Goal: Task Accomplishment & Management: Manage account settings

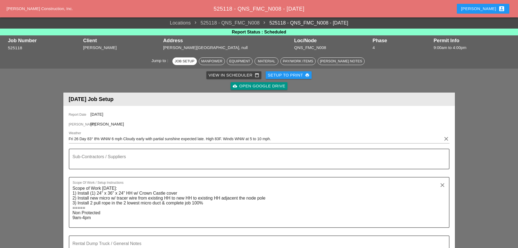
click at [485, 6] on div "[PERSON_NAME] account_box" at bounding box center [483, 8] width 44 height 7
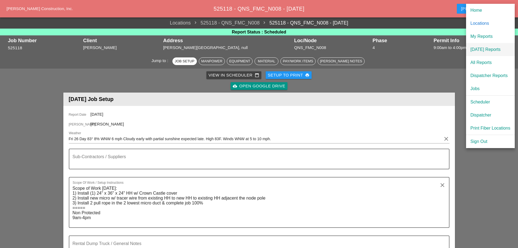
click at [477, 46] on link "[DATE] Reports" at bounding box center [490, 49] width 49 height 13
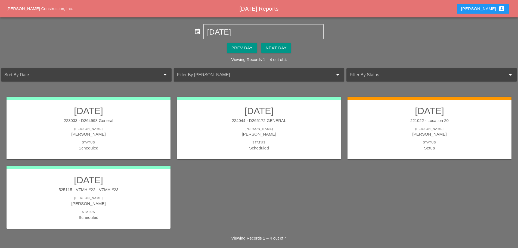
click at [269, 56] on div "Prev Day Next Day" at bounding box center [259, 47] width 518 height 17
click at [284, 50] on div "Next Day" at bounding box center [276, 48] width 21 height 6
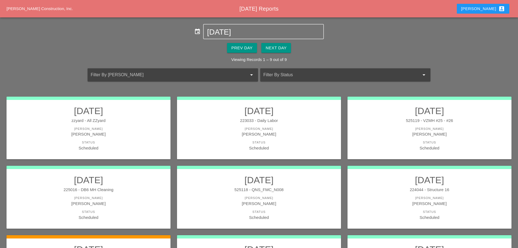
click at [269, 129] on div "[PERSON_NAME]" at bounding box center [258, 128] width 153 height 5
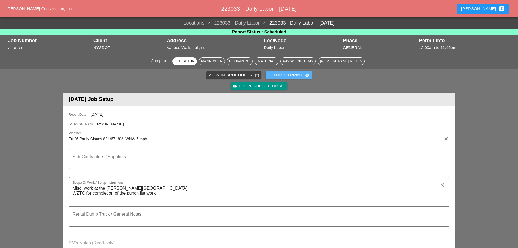
click at [281, 73] on div "Setup to Print print" at bounding box center [289, 75] width 42 height 6
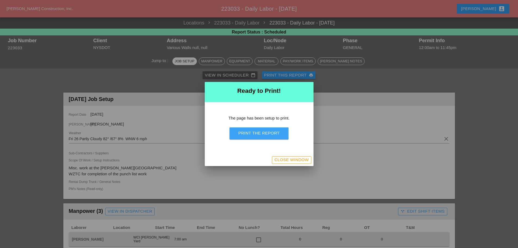
drag, startPoint x: 273, startPoint y: 135, endPoint x: 391, endPoint y: 212, distance: 140.4
click at [273, 135] on div "Print the Report" at bounding box center [258, 133] width 41 height 6
drag, startPoint x: 278, startPoint y: 135, endPoint x: 337, endPoint y: 149, distance: 61.0
click at [278, 135] on div "Print the Report" at bounding box center [258, 133] width 41 height 6
click at [305, 160] on div "Close Window" at bounding box center [291, 160] width 34 height 6
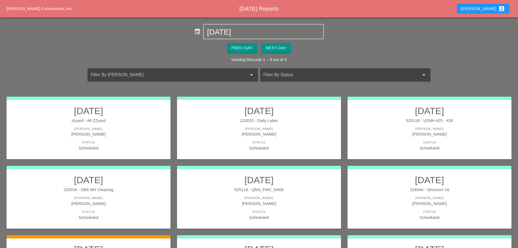
click at [123, 134] on div "[PERSON_NAME]" at bounding box center [88, 134] width 153 height 6
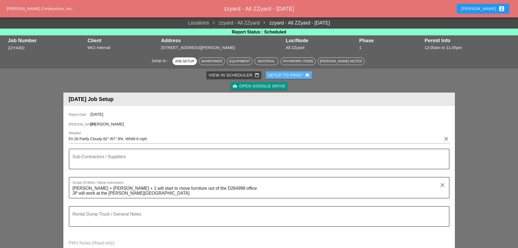
click at [286, 71] on button "Setup to Print print" at bounding box center [289, 75] width 46 height 8
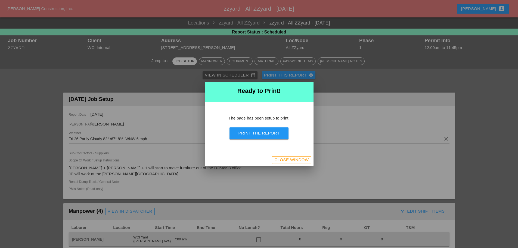
click at [271, 132] on div "Print the Report" at bounding box center [258, 133] width 41 height 6
click at [282, 159] on div "Close Window" at bounding box center [291, 160] width 34 height 6
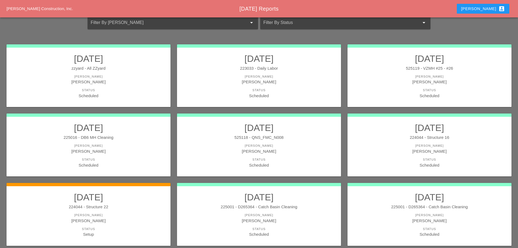
scroll to position [54, 0]
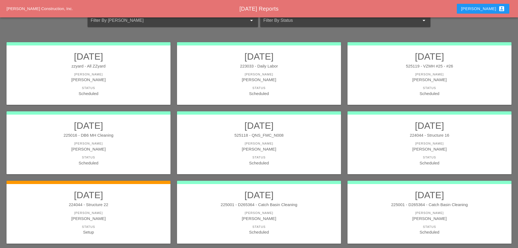
click at [400, 153] on link "09/26/2025 224044 - Structure 16 Foreman Filipe Silva Status Scheduled" at bounding box center [429, 143] width 153 height 46
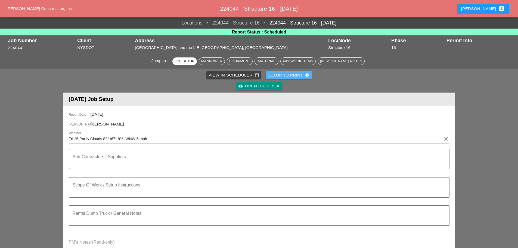
click at [290, 75] on div "Setup to Print print" at bounding box center [289, 75] width 42 height 6
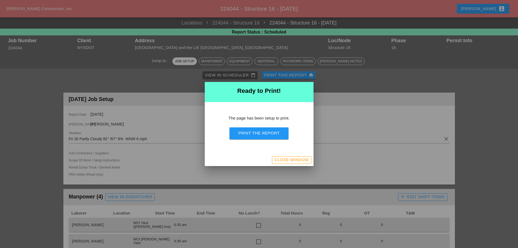
click at [280, 132] on button "Print the Report" at bounding box center [258, 133] width 59 height 12
click at [293, 160] on div "Close Window" at bounding box center [291, 160] width 34 height 6
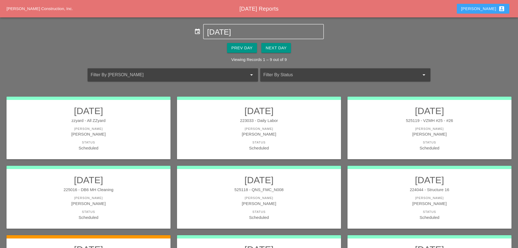
click at [484, 12] on button "[PERSON_NAME] account_box" at bounding box center [483, 9] width 52 height 10
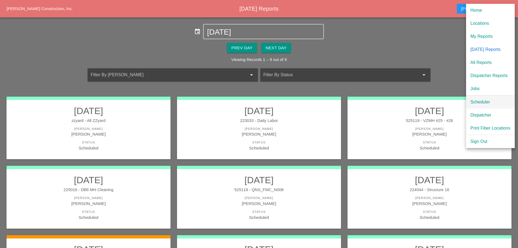
click at [481, 103] on div "Scheduler" at bounding box center [490, 102] width 40 height 7
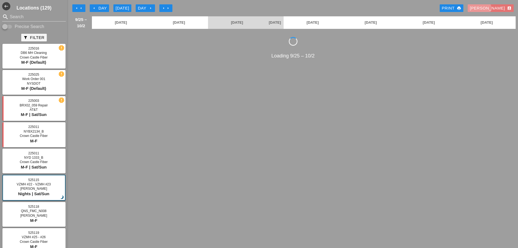
click at [500, 9] on div "[PERSON_NAME] account_box" at bounding box center [491, 8] width 42 height 6
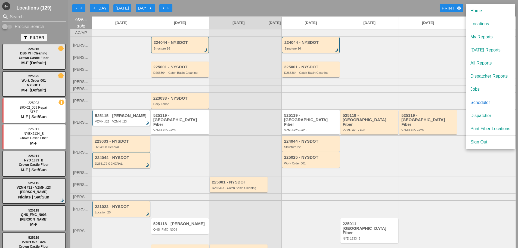
click at [482, 115] on div "Dispatcher" at bounding box center [490, 115] width 40 height 7
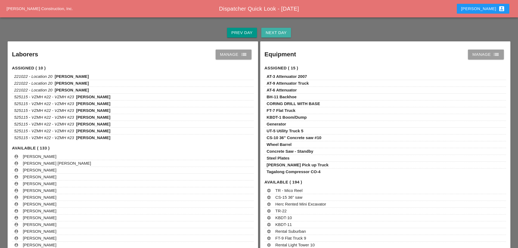
click at [271, 32] on div "Next Day" at bounding box center [276, 33] width 21 height 6
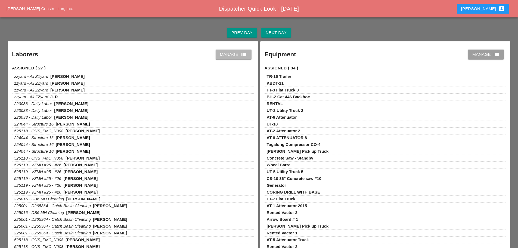
click at [242, 55] on icon "list" at bounding box center [244, 54] width 7 height 7
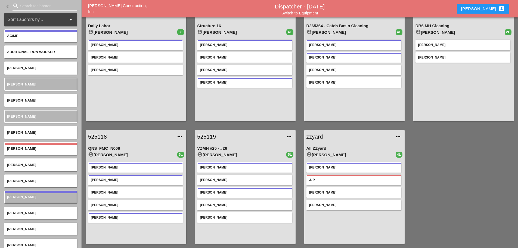
scroll to position [29, 0]
click at [202, 136] on link "525119" at bounding box center [239, 136] width 85 height 8
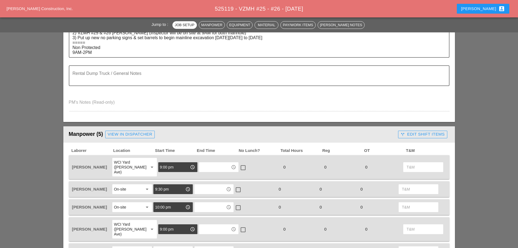
scroll to position [163, 0]
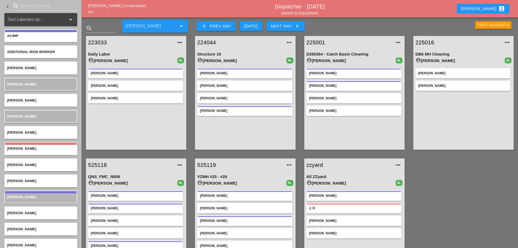
click at [491, 7] on div "[PERSON_NAME] account_box" at bounding box center [483, 8] width 44 height 7
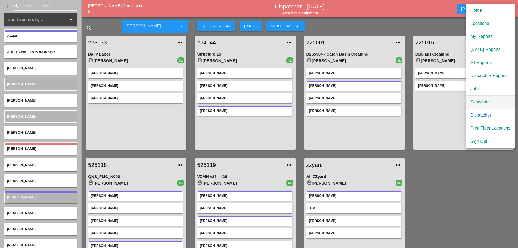
click at [480, 100] on div "Scheduler" at bounding box center [490, 102] width 40 height 7
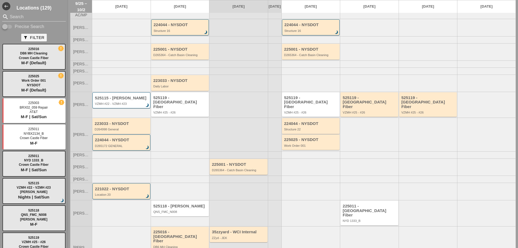
scroll to position [36, 0]
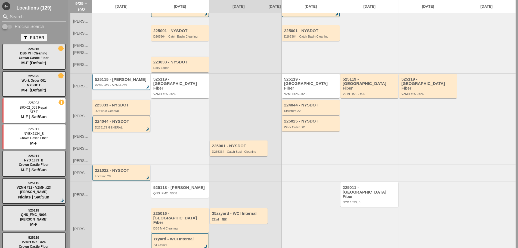
click at [189, 92] on div "VZMH #25 - #26" at bounding box center [180, 93] width 54 height 3
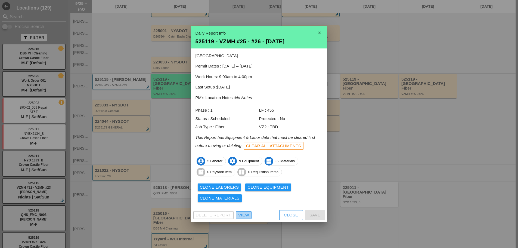
click at [248, 213] on div "View" at bounding box center [243, 215] width 11 height 6
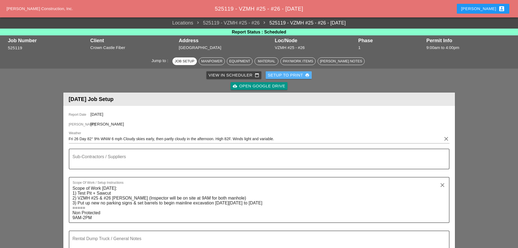
click at [299, 76] on div "Setup to Print print" at bounding box center [289, 75] width 42 height 6
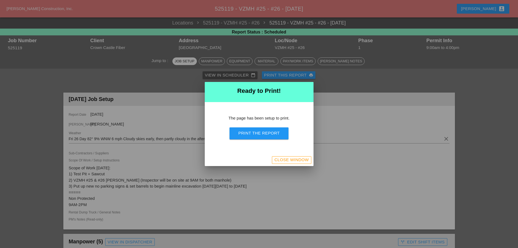
click at [276, 133] on div "Print the Report" at bounding box center [258, 133] width 41 height 6
click at [297, 162] on div "Close Window" at bounding box center [291, 160] width 34 height 6
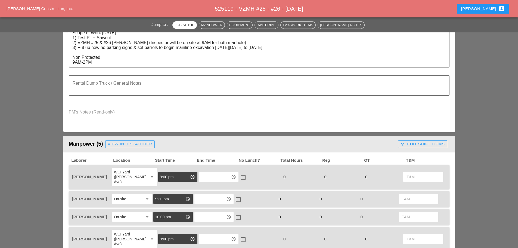
scroll to position [245, 0]
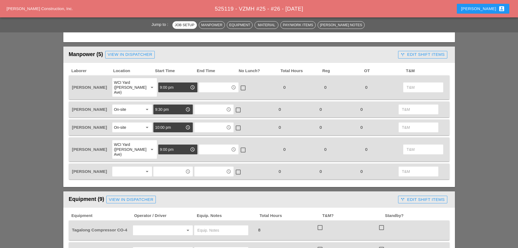
click at [168, 82] on div "9:00 pm access_time" at bounding box center [177, 87] width 39 height 10
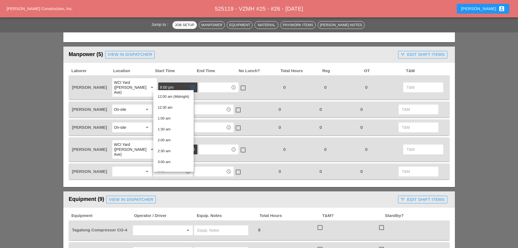
type input "9"
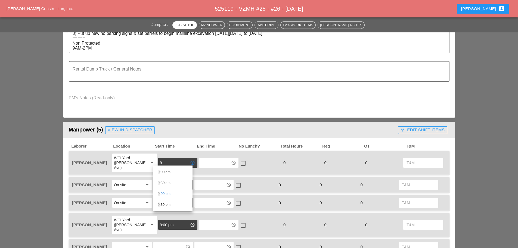
scroll to position [163, 0]
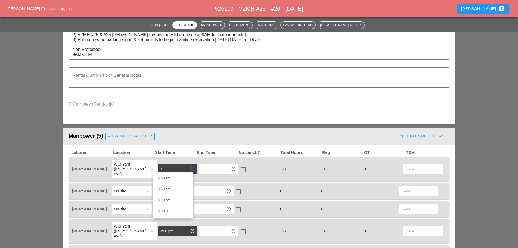
drag, startPoint x: 166, startPoint y: 179, endPoint x: 169, endPoint y: 179, distance: 3.3
click at [166, 179] on div "8 :00 am" at bounding box center [173, 178] width 30 height 7
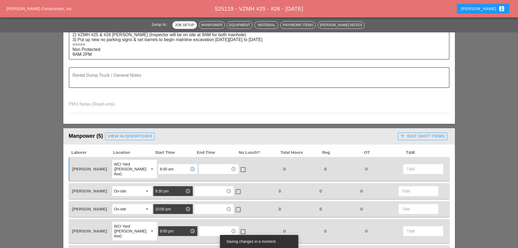
type input "8:00 am"
click at [174, 187] on input "9:30 pm" at bounding box center [169, 190] width 28 height 9
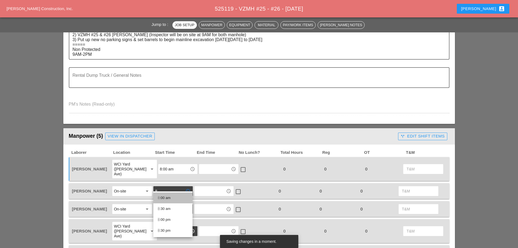
click at [171, 197] on div "8 :00 am" at bounding box center [173, 197] width 30 height 7
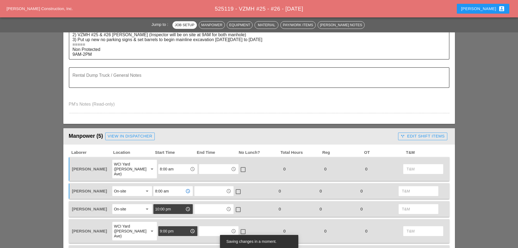
type input "8:00 am"
click at [174, 205] on input "10:00 pm" at bounding box center [169, 208] width 28 height 9
click at [168, 158] on div "8 :00 am" at bounding box center [173, 160] width 30 height 7
type input "8:00 am"
click at [178, 226] on input "9:00 pm" at bounding box center [174, 230] width 28 height 9
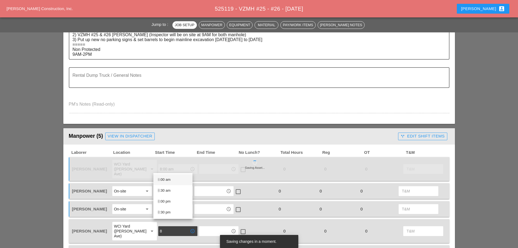
click at [176, 178] on div "8 :00 am" at bounding box center [173, 179] width 30 height 7
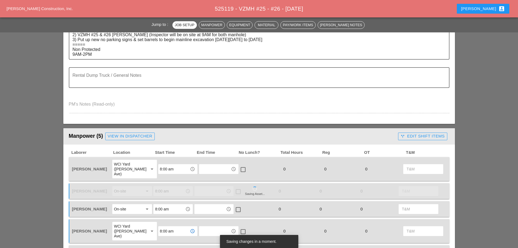
scroll to position [245, 0]
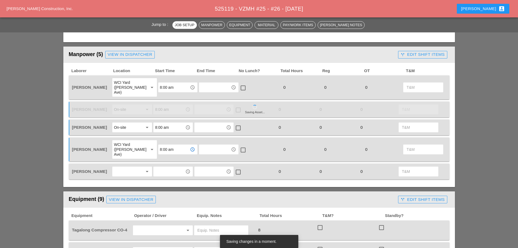
type input "8:00 am"
click at [120, 167] on div at bounding box center [128, 171] width 29 height 9
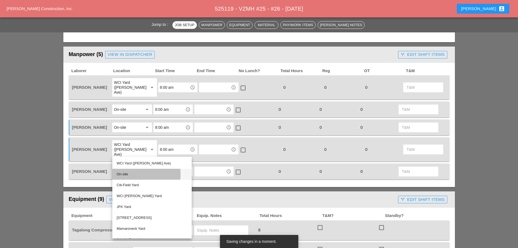
click at [123, 170] on div "On-site" at bounding box center [152, 173] width 71 height 11
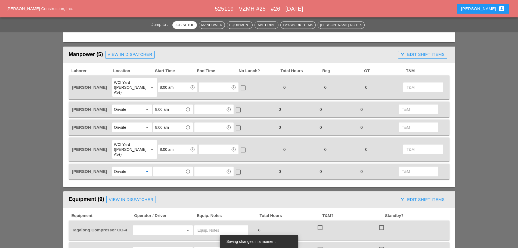
click at [133, 144] on div "WCI Yard (Provost Ave)" at bounding box center [129, 149] width 30 height 15
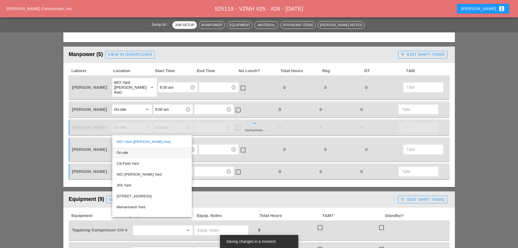
drag, startPoint x: 126, startPoint y: 150, endPoint x: 130, endPoint y: 138, distance: 12.1
click at [127, 149] on div "On-site" at bounding box center [152, 152] width 71 height 11
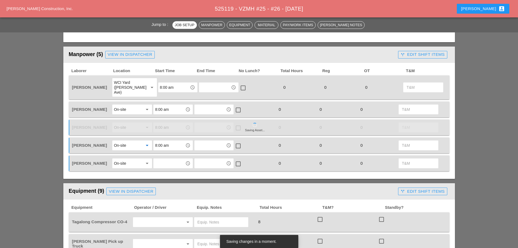
click at [136, 85] on div "WCI Yard (Provost Ave)" at bounding box center [129, 87] width 30 height 15
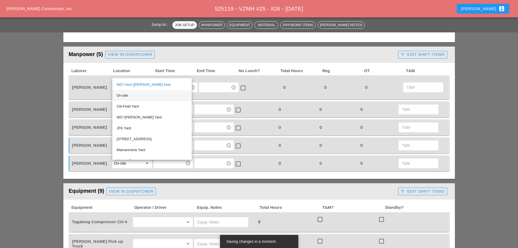
click at [128, 95] on div "On-site" at bounding box center [152, 95] width 71 height 7
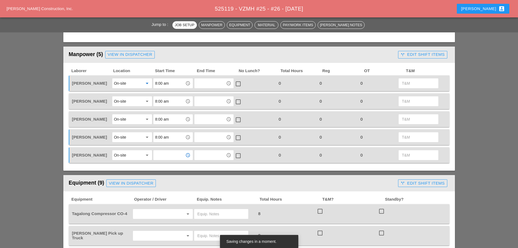
click at [173, 154] on input "text" at bounding box center [169, 155] width 28 height 9
click at [174, 164] on div "8 :00 am" at bounding box center [173, 166] width 30 height 7
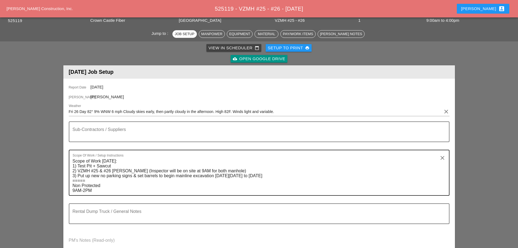
scroll to position [0, 0]
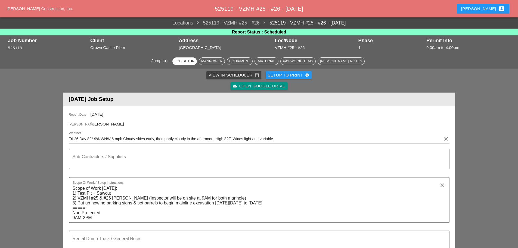
type input "8:00 am"
click at [275, 77] on div "Setup to Print print" at bounding box center [289, 75] width 42 height 6
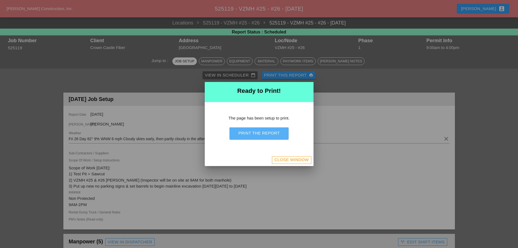
click at [266, 133] on div "Print the Report" at bounding box center [258, 133] width 41 height 6
click at [296, 157] on div "Close Window" at bounding box center [291, 160] width 34 height 6
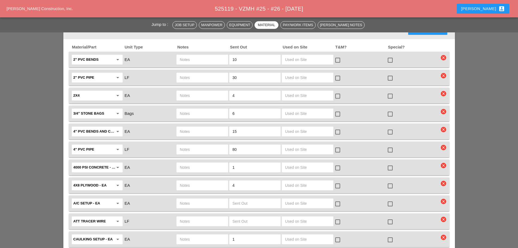
scroll to position [544, 0]
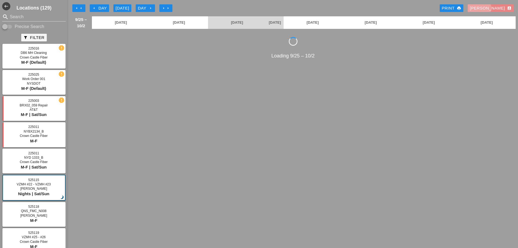
click at [497, 6] on div "[PERSON_NAME] account_box" at bounding box center [491, 8] width 42 height 6
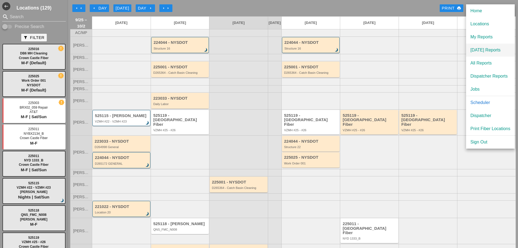
click at [483, 46] on link "[DATE] Reports" at bounding box center [490, 49] width 49 height 13
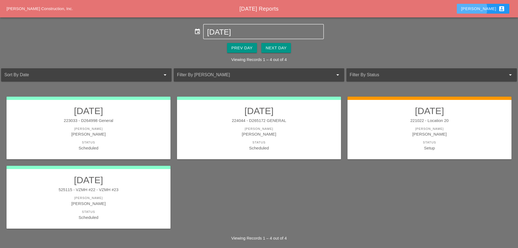
click at [496, 7] on div "[PERSON_NAME] account_box" at bounding box center [483, 8] width 44 height 7
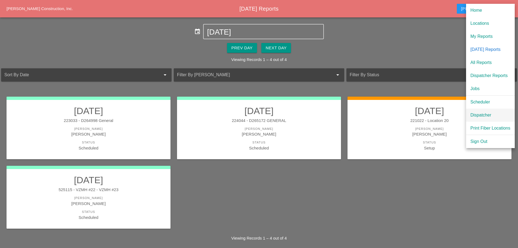
click at [489, 114] on div "Dispatcher" at bounding box center [490, 115] width 40 height 7
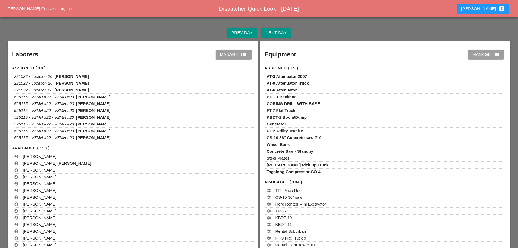
click at [243, 59] on link "Manage list" at bounding box center [234, 54] width 36 height 10
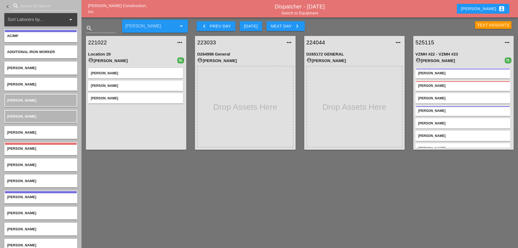
click at [483, 26] on div "Text Assgnts" at bounding box center [493, 25] width 32 height 6
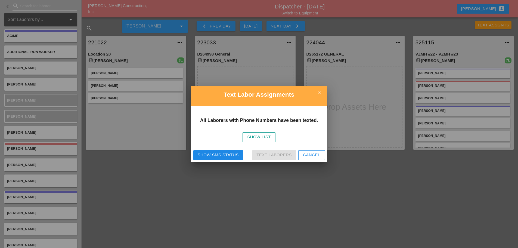
click at [320, 92] on icon "close" at bounding box center [319, 92] width 11 height 11
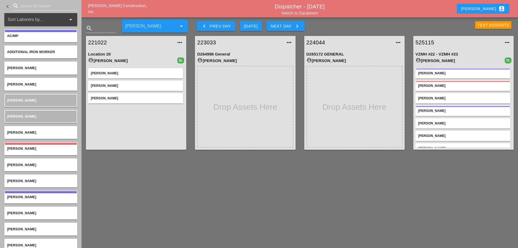
click at [481, 24] on div "Text Assgnts" at bounding box center [493, 25] width 32 height 6
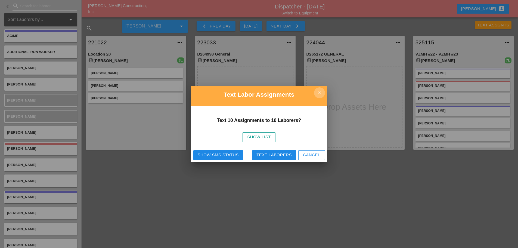
click at [322, 94] on icon "close" at bounding box center [319, 92] width 11 height 11
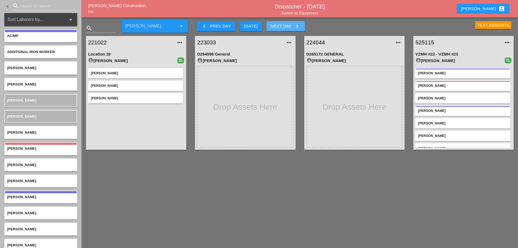
click at [295, 25] on icon "keyboard_arrow_right" at bounding box center [297, 26] width 7 height 7
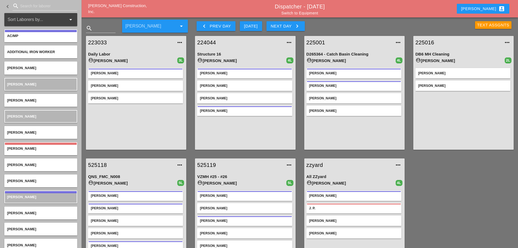
click at [486, 7] on div "Enrico account_box" at bounding box center [483, 8] width 44 height 7
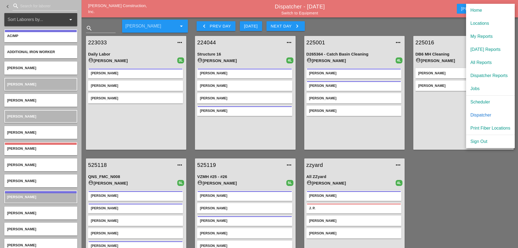
click at [481, 100] on div "Scheduler" at bounding box center [490, 102] width 40 height 7
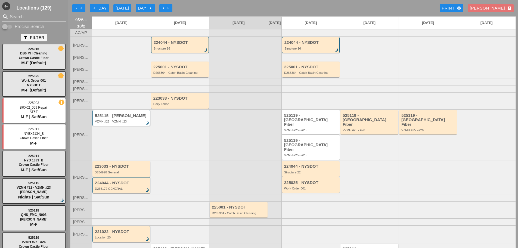
click at [498, 8] on div "Enrico account_box" at bounding box center [491, 8] width 42 height 6
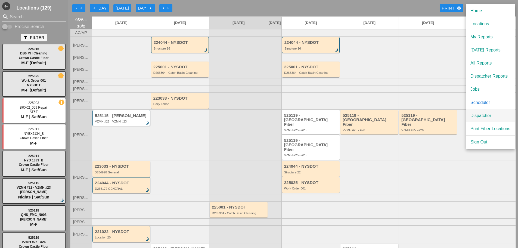
click at [483, 115] on div "Dispatcher" at bounding box center [490, 115] width 40 height 7
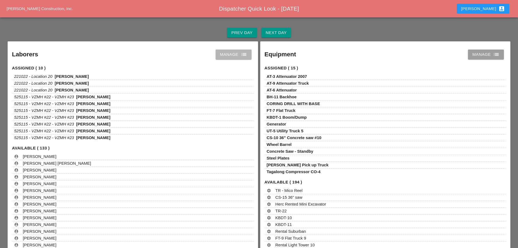
click at [245, 57] on icon "list" at bounding box center [244, 54] width 7 height 7
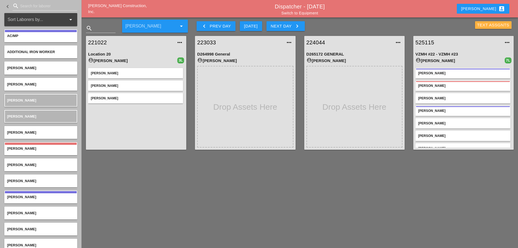
click at [478, 24] on div "Text Assgnts" at bounding box center [493, 25] width 32 height 6
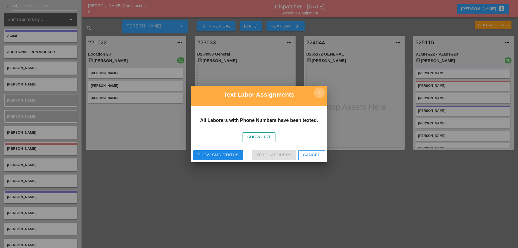
click at [318, 93] on icon "close" at bounding box center [319, 92] width 11 height 11
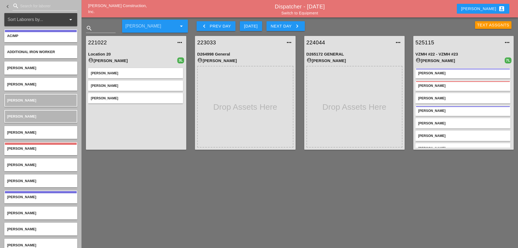
click at [481, 25] on div "Text Assgnts" at bounding box center [493, 25] width 32 height 6
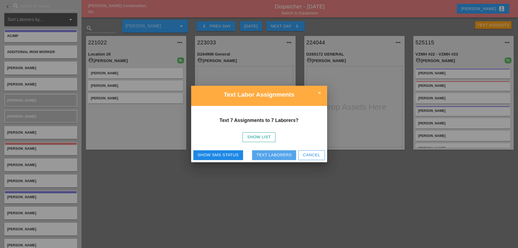
click at [288, 154] on div "Text Laborers" at bounding box center [273, 155] width 35 height 6
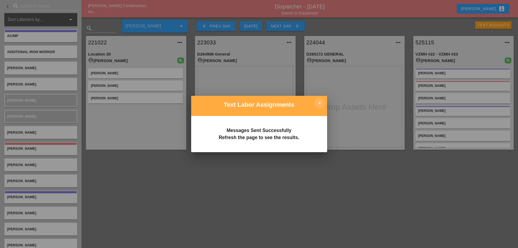
click at [322, 102] on icon "close" at bounding box center [319, 102] width 11 height 11
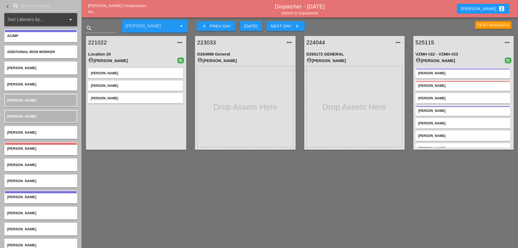
click at [296, 25] on icon "keyboard_arrow_right" at bounding box center [297, 26] width 7 height 7
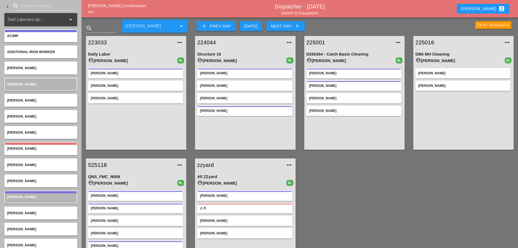
click at [485, 26] on div "Text Assgnts" at bounding box center [493, 25] width 32 height 6
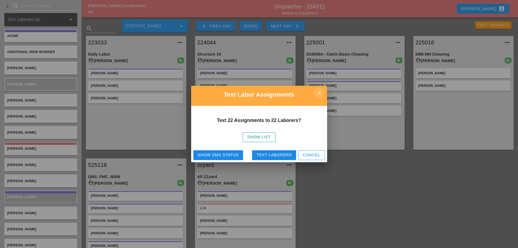
drag, startPoint x: 317, startPoint y: 92, endPoint x: 312, endPoint y: 85, distance: 9.0
click at [317, 92] on icon "close" at bounding box center [319, 92] width 11 height 11
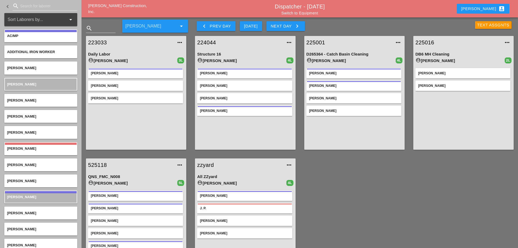
click at [483, 24] on div "Text Assgnts" at bounding box center [493, 25] width 32 height 6
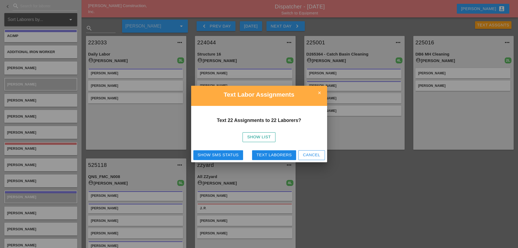
click at [321, 92] on icon "close" at bounding box center [319, 92] width 11 height 11
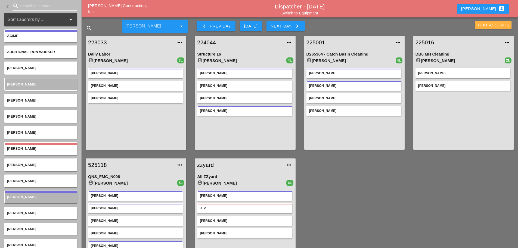
click at [485, 26] on div "Text Assgnts" at bounding box center [493, 25] width 32 height 6
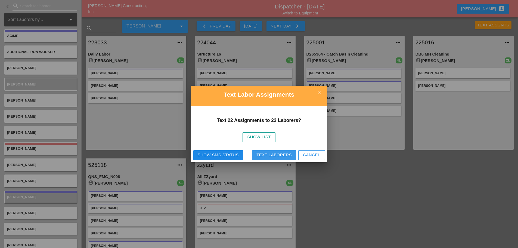
click at [278, 156] on div "Text Laborers" at bounding box center [273, 155] width 35 height 6
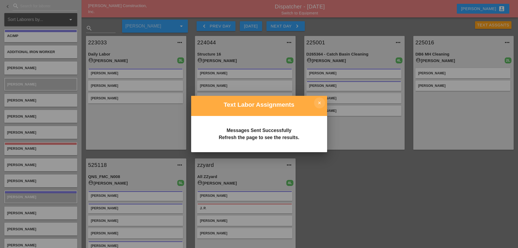
click at [322, 101] on icon "close" at bounding box center [319, 102] width 11 height 11
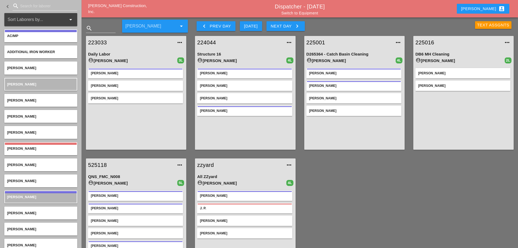
click at [484, 23] on div "Text Assgnts" at bounding box center [493, 25] width 32 height 6
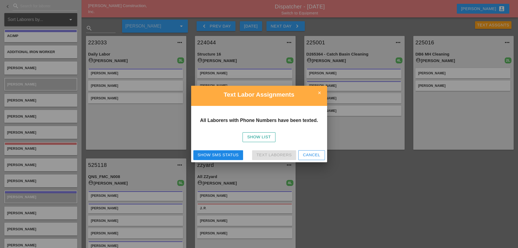
click at [229, 154] on div "Show SMS Status" at bounding box center [218, 155] width 41 height 6
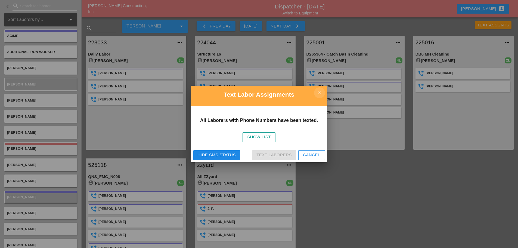
click at [321, 92] on icon "close" at bounding box center [319, 92] width 11 height 11
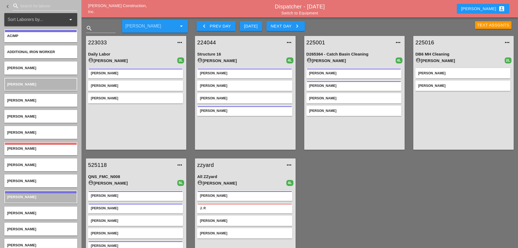
click at [486, 27] on div "Text Assgnts" at bounding box center [493, 25] width 32 height 6
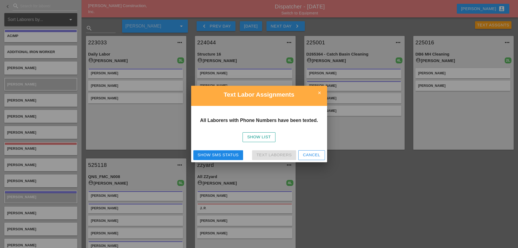
click at [230, 155] on div "Show SMS Status" at bounding box center [218, 155] width 41 height 6
click at [316, 93] on icon "close" at bounding box center [319, 92] width 11 height 11
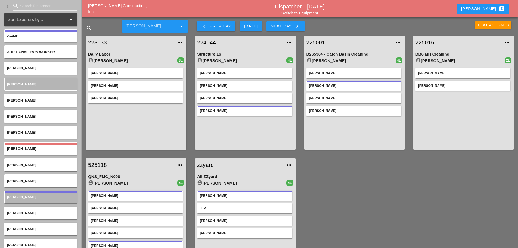
click at [479, 25] on div "Text Assgnts" at bounding box center [493, 25] width 32 height 6
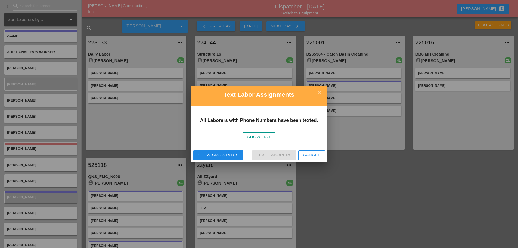
click at [215, 155] on div "Show SMS Status" at bounding box center [218, 155] width 41 height 6
click at [315, 92] on icon "close" at bounding box center [319, 92] width 11 height 11
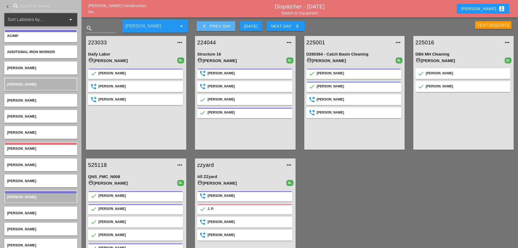
click at [206, 25] on icon "keyboard_arrow_left" at bounding box center [204, 26] width 7 height 7
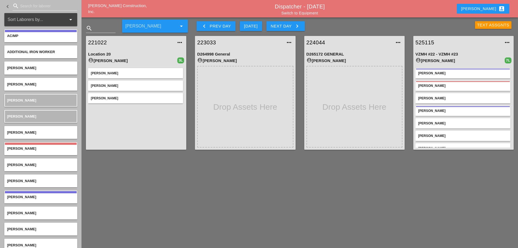
click at [491, 27] on div "Text Assgnts" at bounding box center [493, 25] width 32 height 6
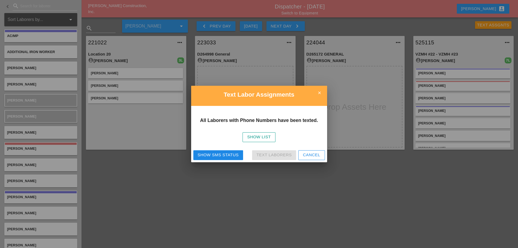
click at [213, 155] on div "Show SMS Status" at bounding box center [218, 155] width 41 height 6
click at [323, 92] on icon "close" at bounding box center [319, 92] width 11 height 11
